Goal: Information Seeking & Learning: Learn about a topic

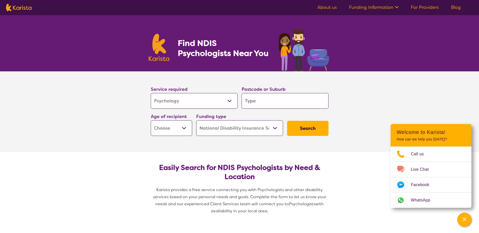
select select "Psychology"
select select "NDIS"
select select "Psychology"
select select "NDIS"
click at [264, 100] on input "search" at bounding box center [284, 101] width 87 height 16
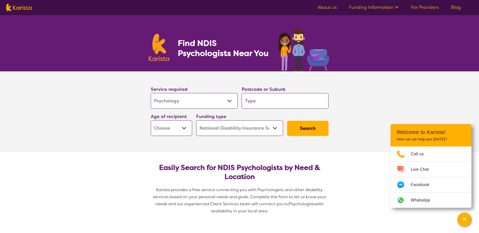
type input "4"
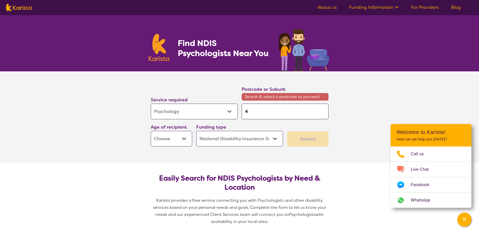
type input "43"
type input "430"
type input "4305"
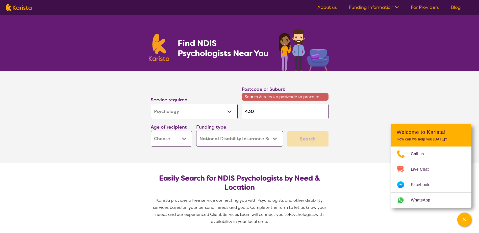
type input "4305"
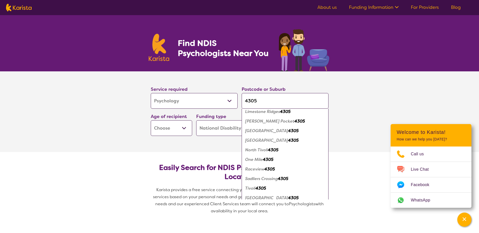
scroll to position [101, 0]
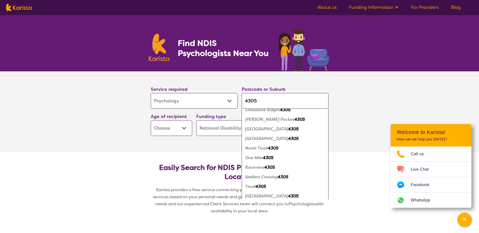
type input "4305"
click at [261, 168] on em "Raceview" at bounding box center [254, 167] width 19 height 5
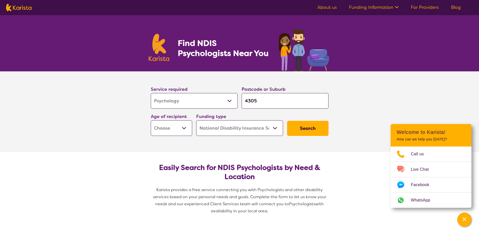
scroll to position [0, 0]
click at [180, 124] on select "Early Childhood - 0 to 9 Child - 10 to 11 Adolescent - 12 to 17 Adult - 18 to 6…" at bounding box center [171, 128] width 41 height 16
select select "EC"
click at [151, 120] on select "Early Childhood - 0 to 9 Child - 10 to 11 Adolescent - 12 to 17 Adult - 18 to 6…" at bounding box center [171, 128] width 41 height 16
select select "EC"
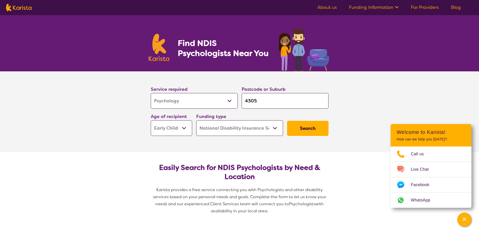
click at [242, 130] on select "Home Care Package (HCP) National Disability Insurance Scheme (NDIS) I don't know" at bounding box center [239, 128] width 87 height 16
click at [304, 132] on button "Search" at bounding box center [307, 128] width 41 height 15
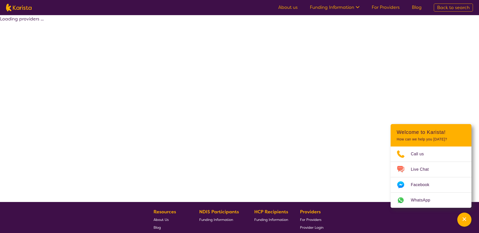
select select "by_score"
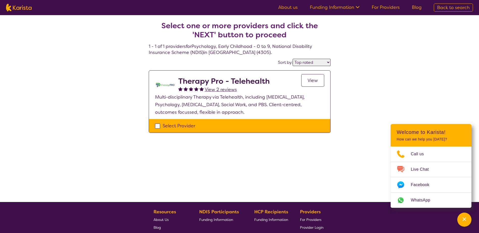
select select "Psychology"
select select "EC"
select select "NDIS"
select select "Psychology"
select select "EC"
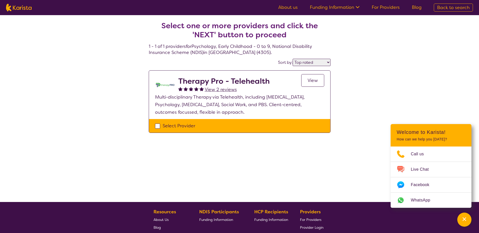
select select "NDIS"
